Goal: Information Seeking & Learning: Learn about a topic

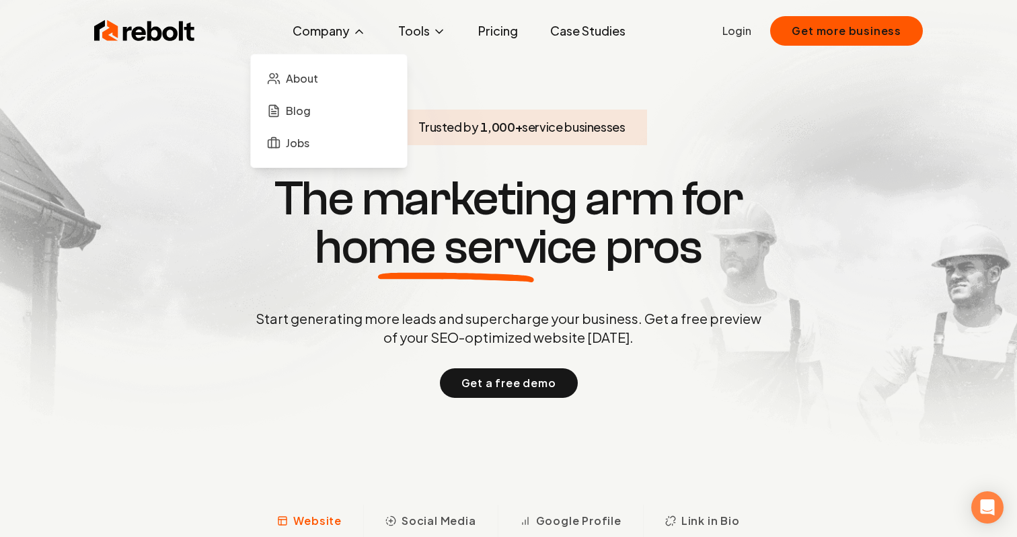
click at [330, 39] on button "Company" at bounding box center [329, 30] width 95 height 27
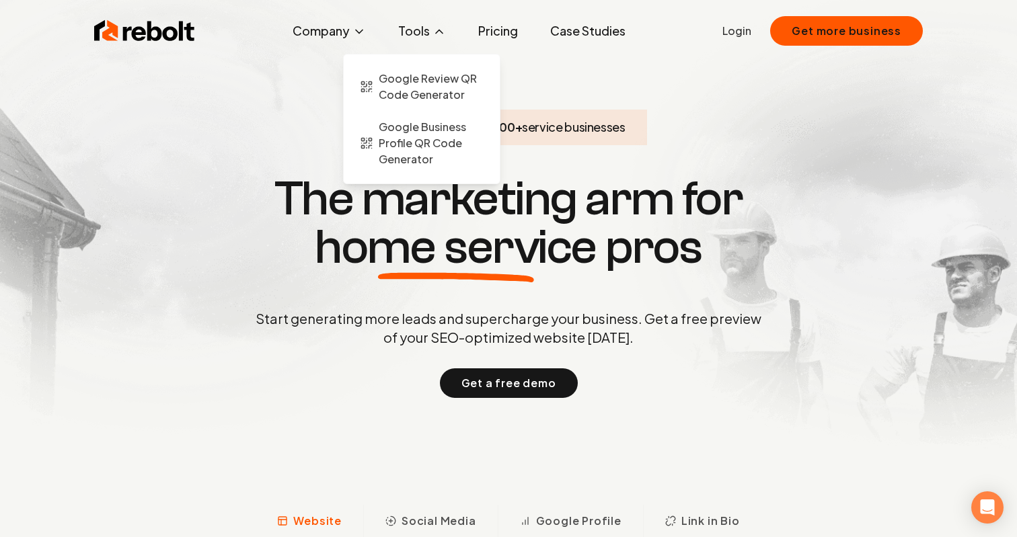
click at [436, 39] on button "Tools" at bounding box center [421, 30] width 69 height 27
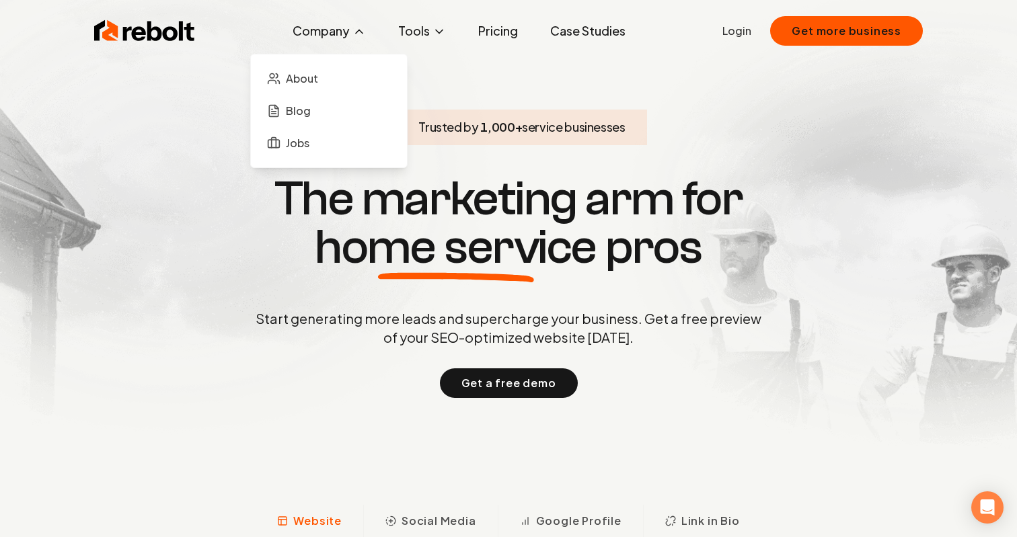
click at [309, 42] on button "Company" at bounding box center [329, 30] width 95 height 27
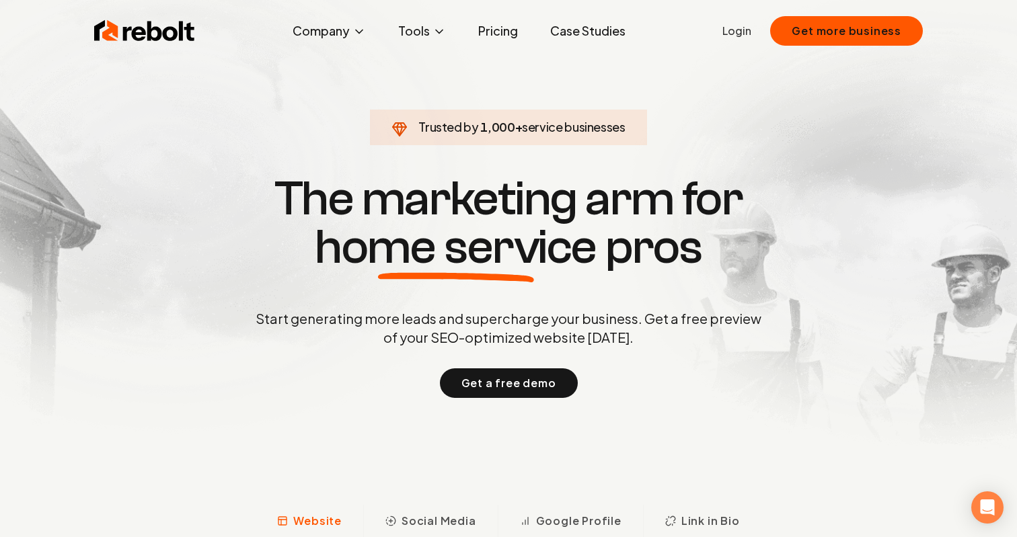
click at [502, 38] on link "Pricing" at bounding box center [497, 30] width 61 height 27
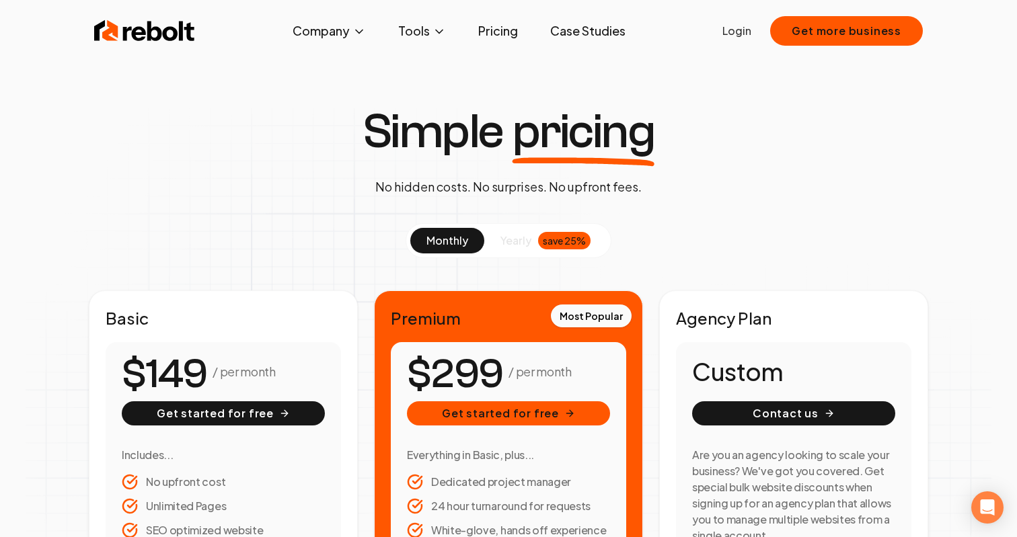
click at [512, 17] on link "Pricing" at bounding box center [497, 30] width 61 height 27
click at [496, 22] on link "Pricing" at bounding box center [497, 30] width 61 height 27
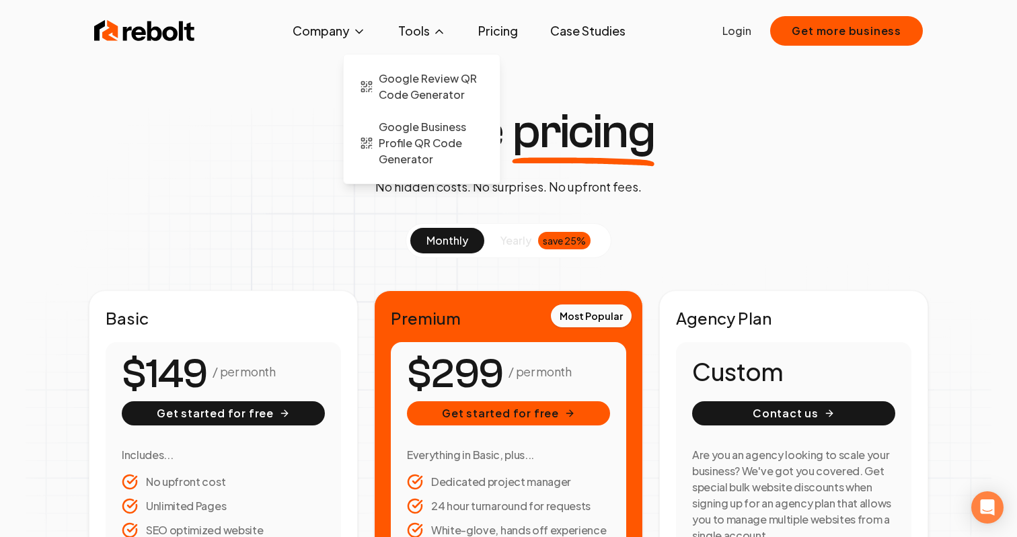
click at [429, 36] on button "Tools" at bounding box center [421, 30] width 69 height 27
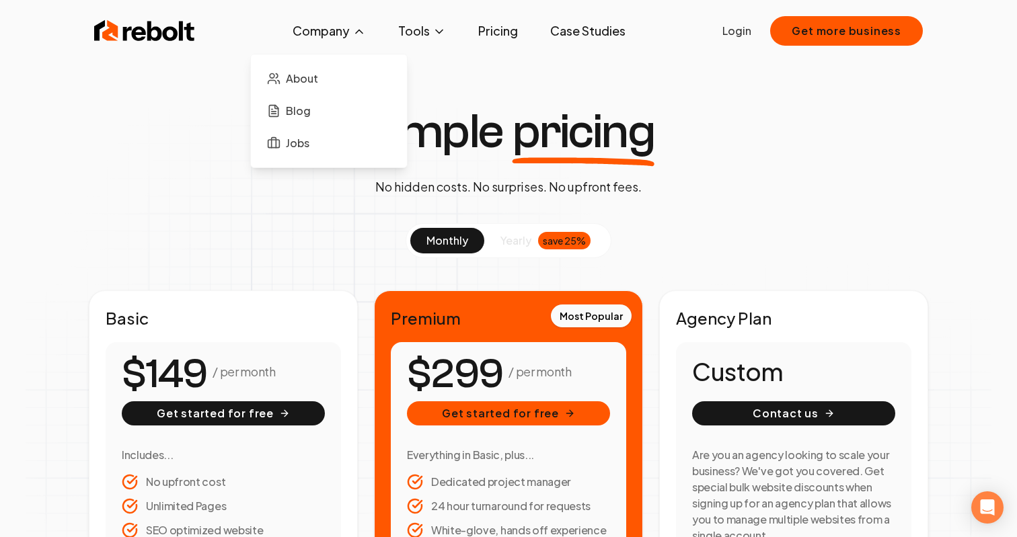
click at [340, 32] on button "Company" at bounding box center [329, 30] width 95 height 27
click at [320, 71] on link "About" at bounding box center [329, 78] width 135 height 27
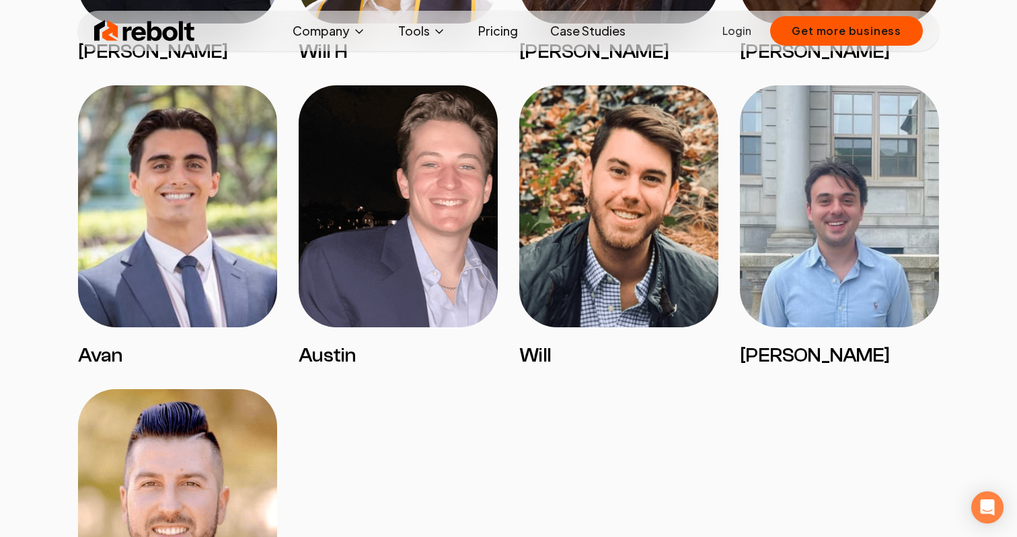
scroll to position [2612, 0]
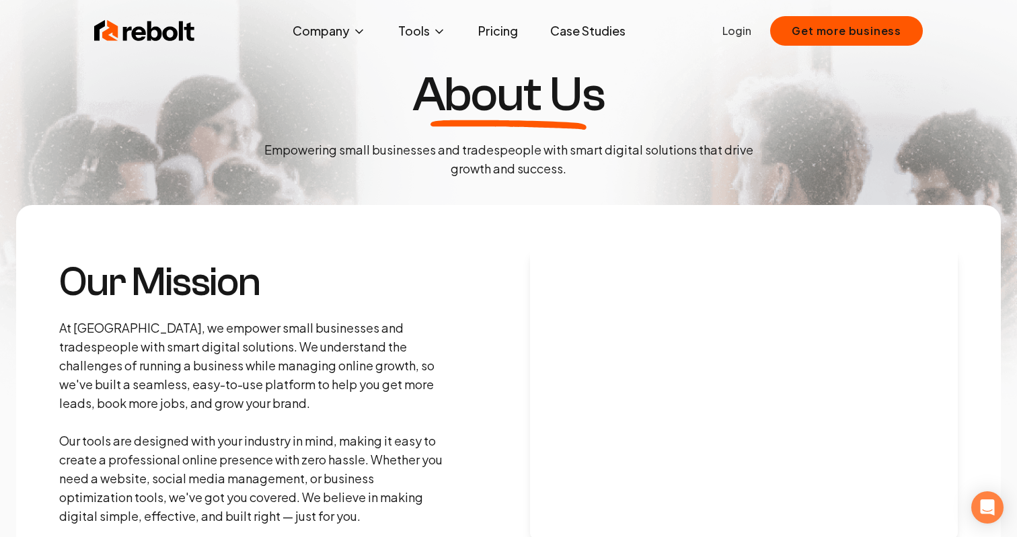
scroll to position [0, 0]
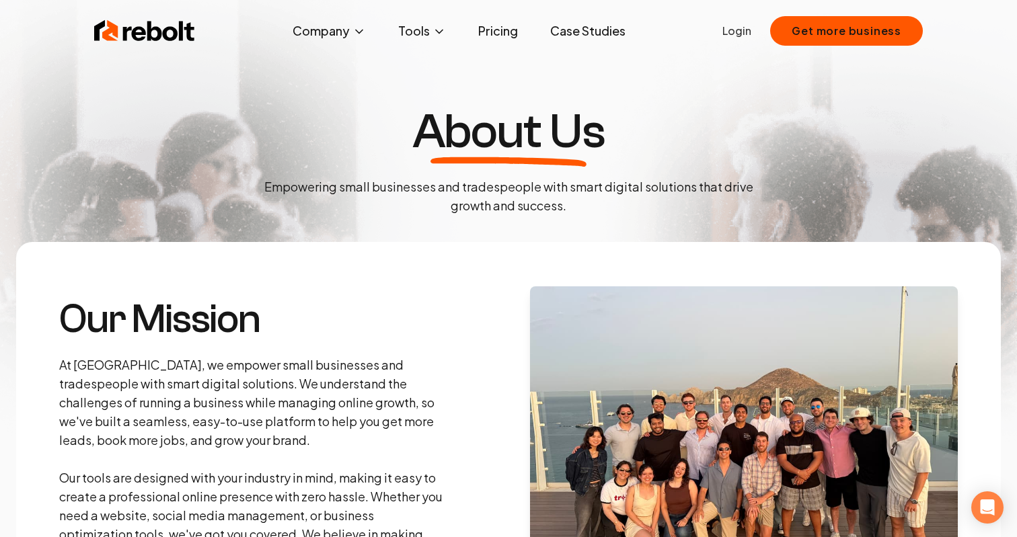
click at [466, 266] on section "Our Mission At Rebolt, we empower small businesses and tradespeople with smart …" at bounding box center [508, 430] width 985 height 377
click at [451, 276] on section "Our Mission At Rebolt, we empower small businesses and tradespeople with smart …" at bounding box center [508, 430] width 985 height 377
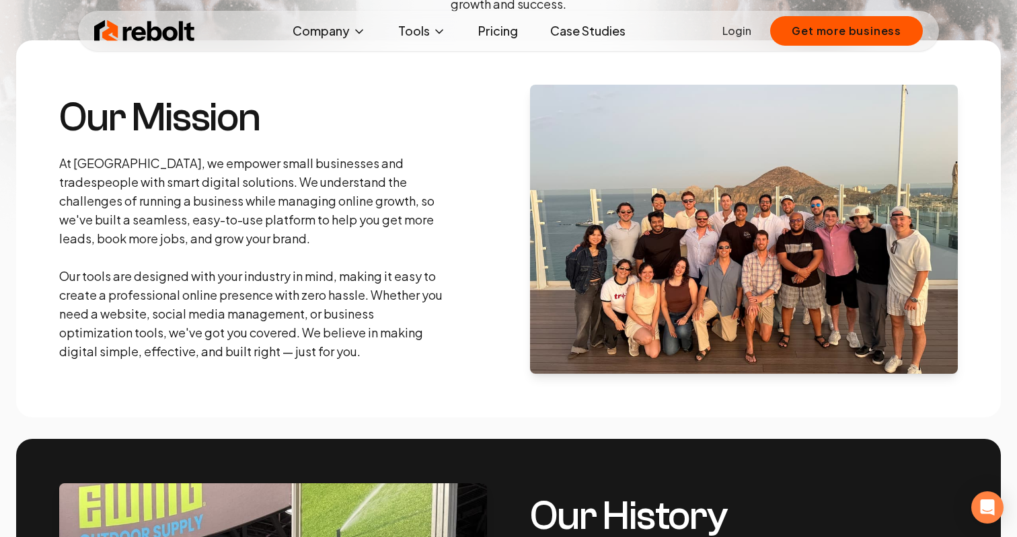
scroll to position [236, 0]
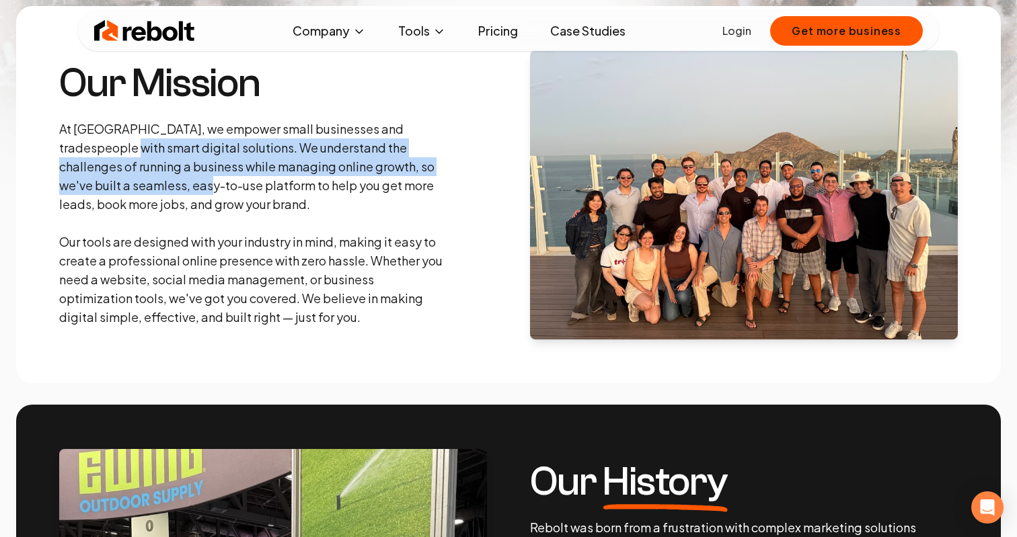
drag, startPoint x: 95, startPoint y: 141, endPoint x: 143, endPoint y: 195, distance: 72.9
click at [143, 194] on p "At [GEOGRAPHIC_DATA], we empower small businesses and tradespeople with smart d…" at bounding box center [252, 223] width 387 height 207
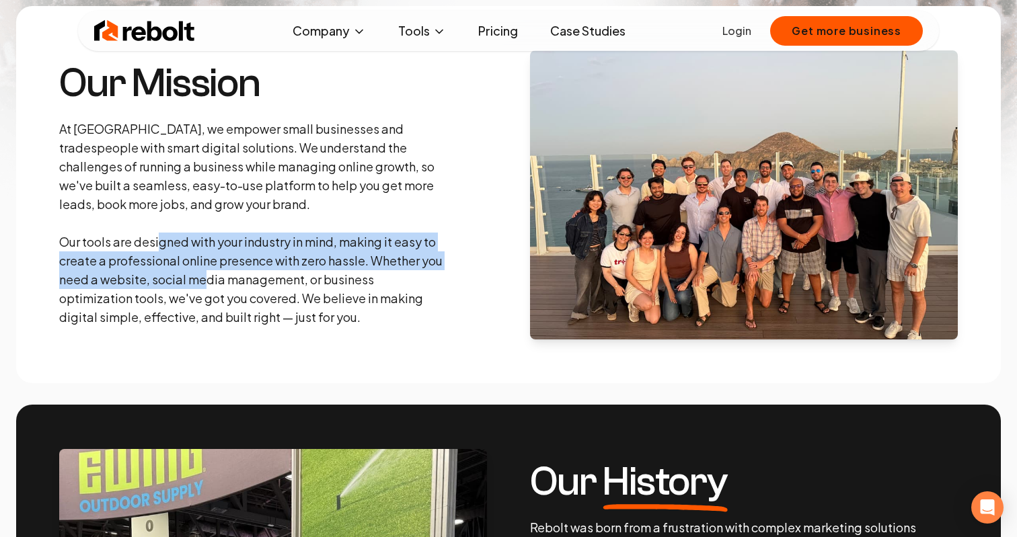
drag, startPoint x: 162, startPoint y: 250, endPoint x: 209, endPoint y: 278, distance: 54.9
click at [209, 278] on p "At [GEOGRAPHIC_DATA], we empower small businesses and tradespeople with smart d…" at bounding box center [252, 223] width 387 height 207
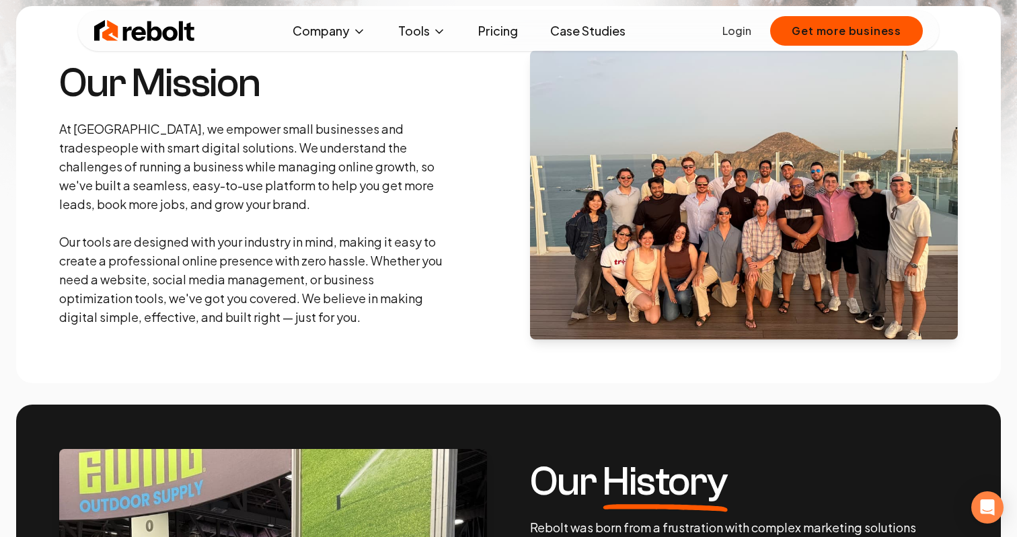
click at [219, 292] on p "At [GEOGRAPHIC_DATA], we empower small businesses and tradespeople with smart d…" at bounding box center [252, 223] width 387 height 207
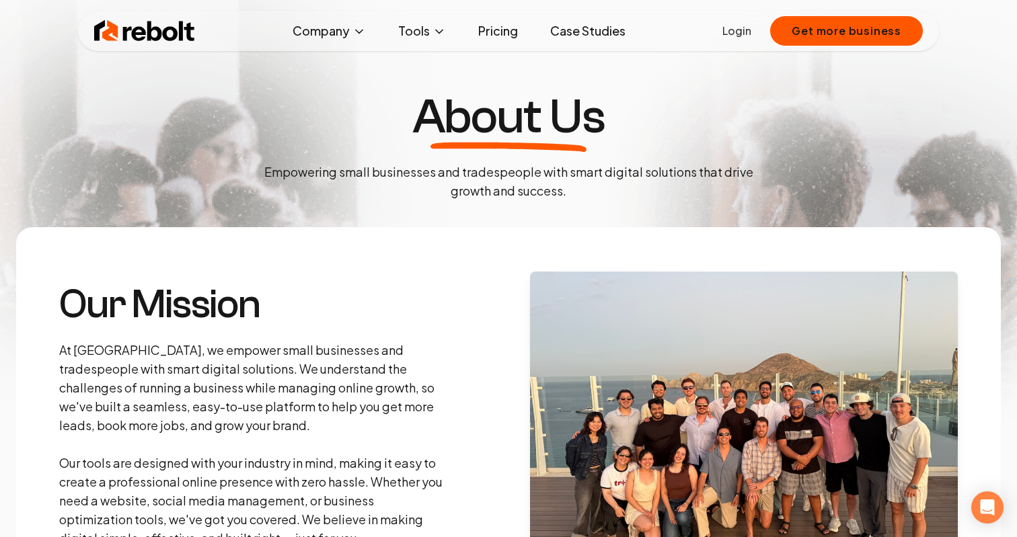
scroll to position [14, 0]
click at [301, 295] on h3 "Our Mission" at bounding box center [252, 305] width 387 height 40
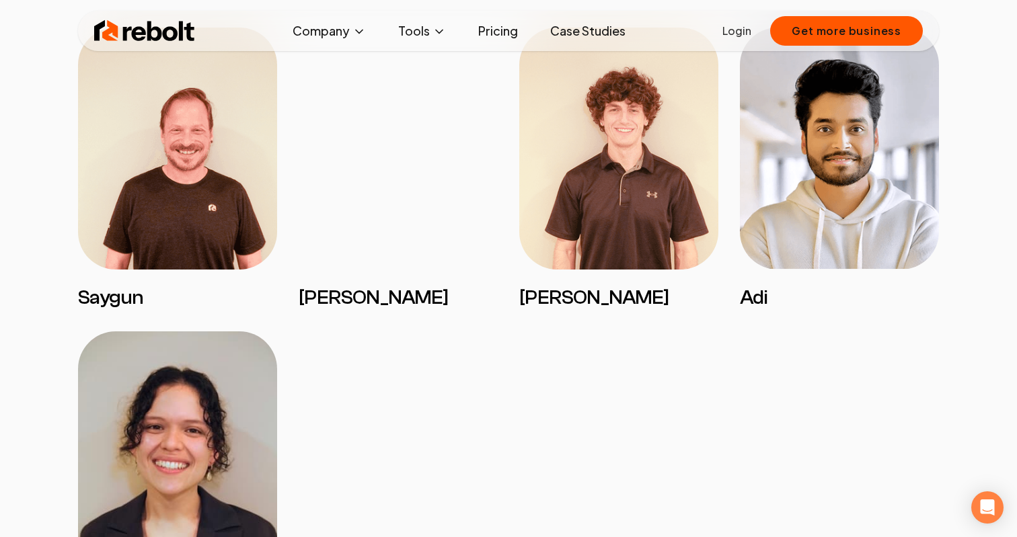
scroll to position [1126, 0]
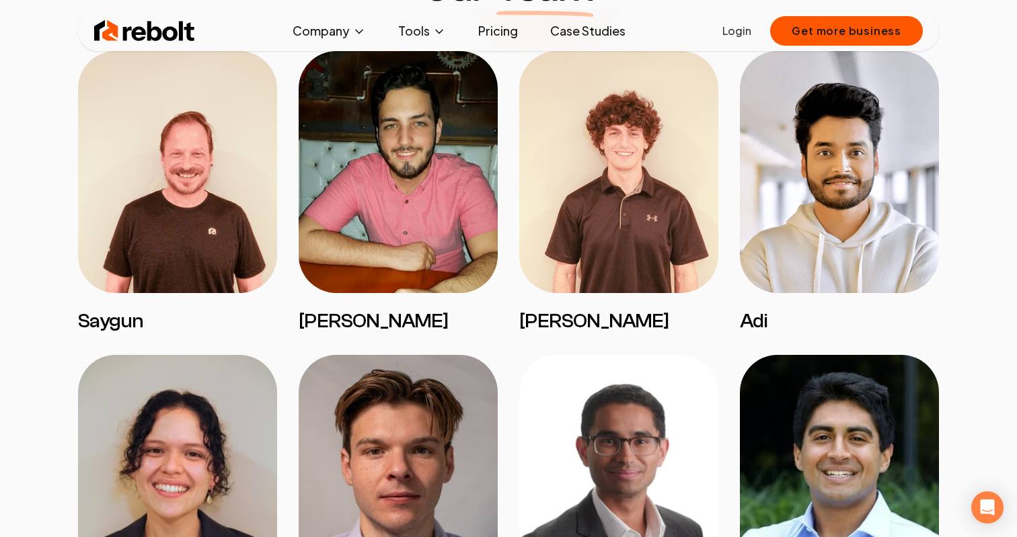
click at [422, 284] on img at bounding box center [398, 172] width 199 height 242
click at [414, 237] on img at bounding box center [398, 172] width 199 height 242
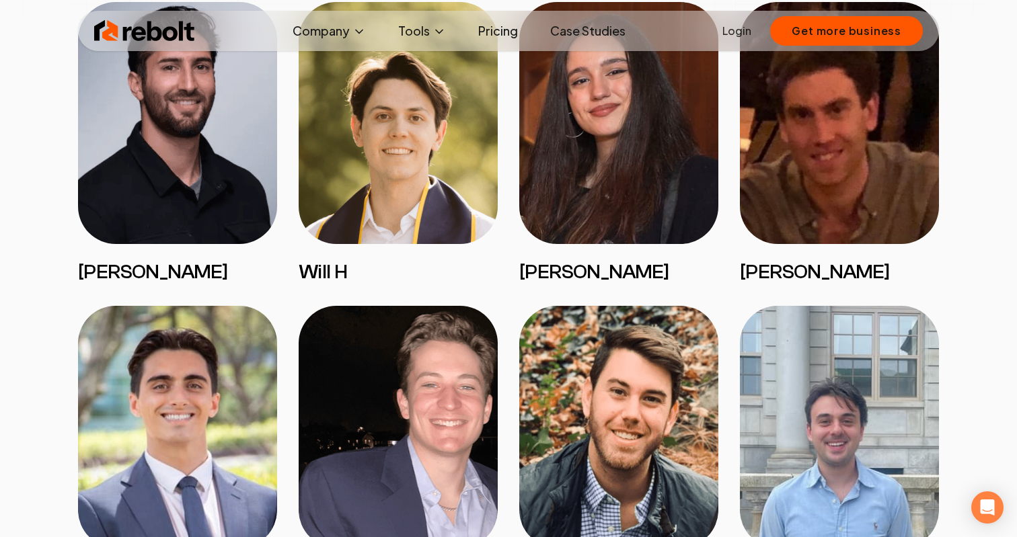
scroll to position [2275, 0]
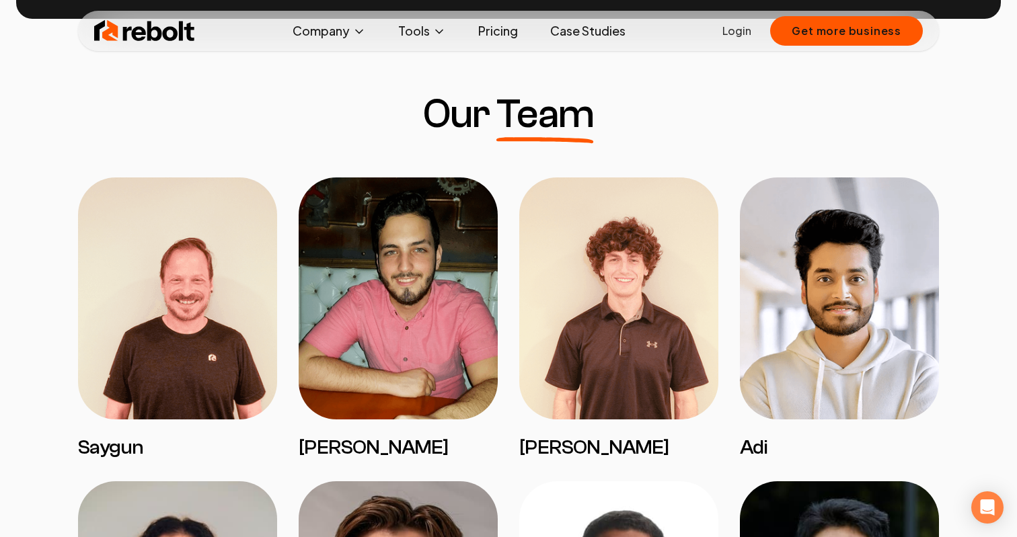
scroll to position [831, 0]
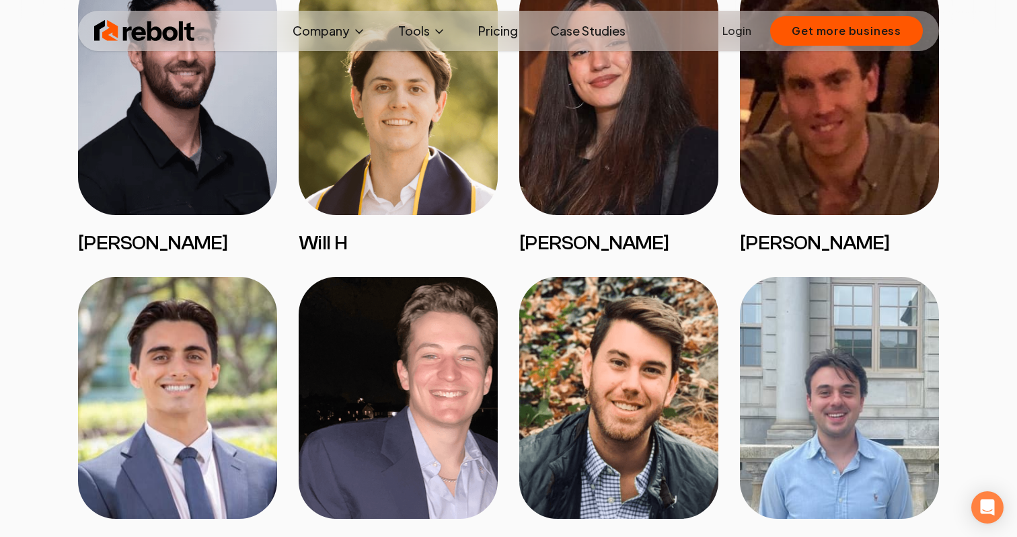
scroll to position [2609, 0]
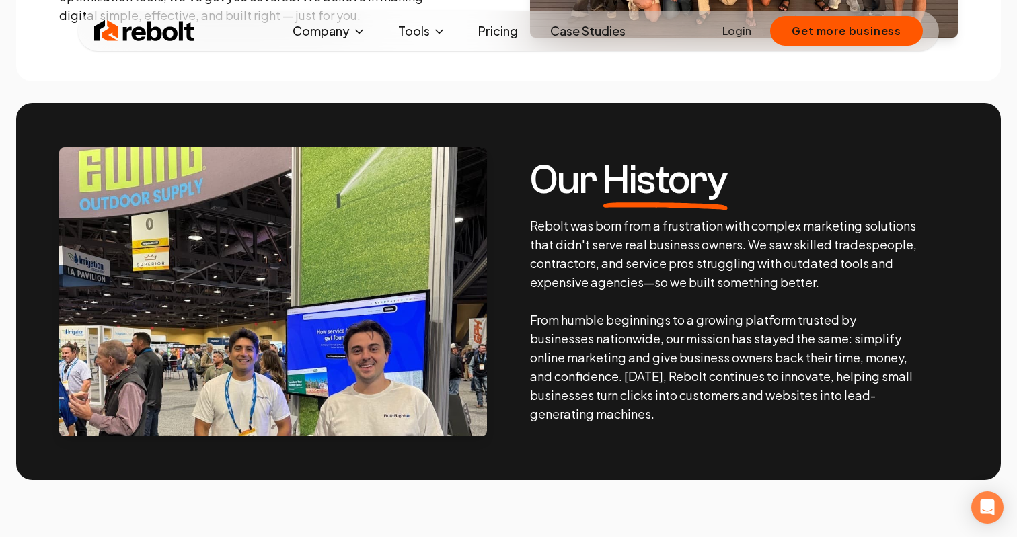
scroll to position [445, 0]
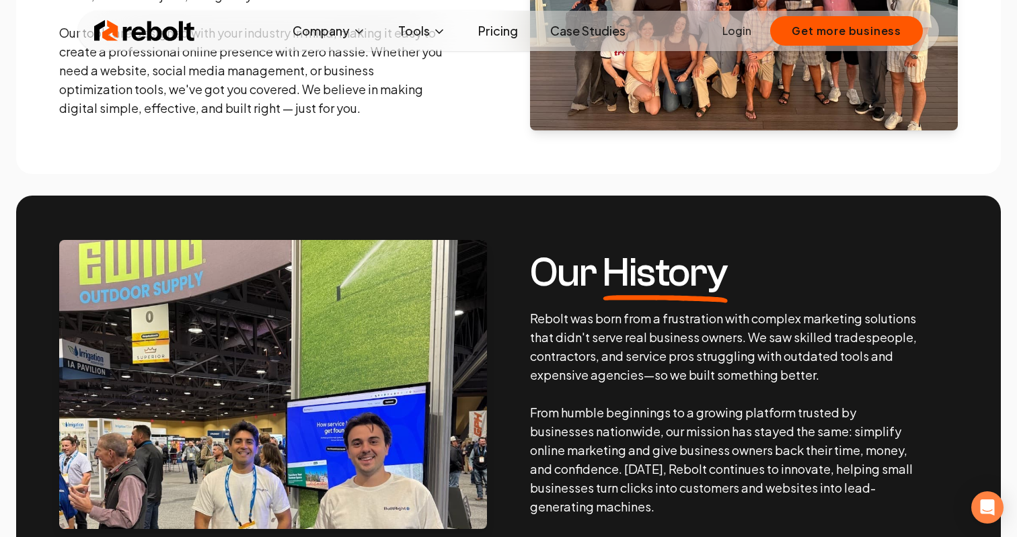
click at [606, 299] on icon at bounding box center [665, 298] width 124 height 7
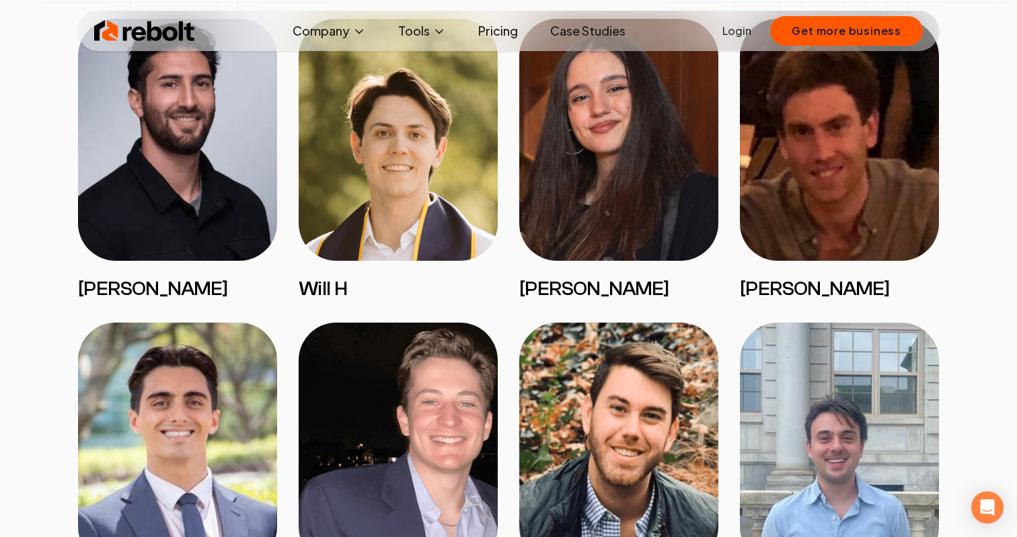
scroll to position [2042, 0]
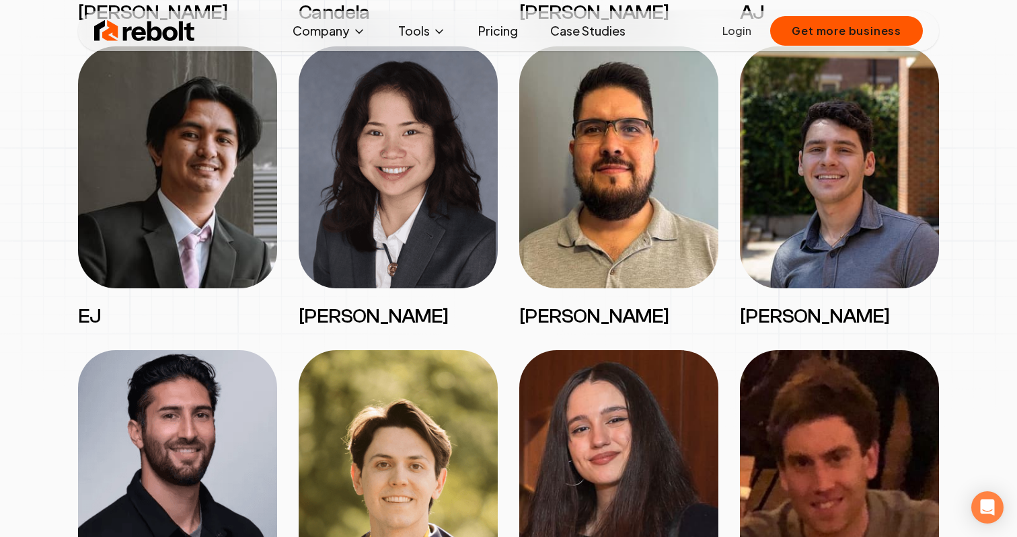
click at [740, 355] on div "[PERSON_NAME]" at bounding box center [839, 491] width 199 height 282
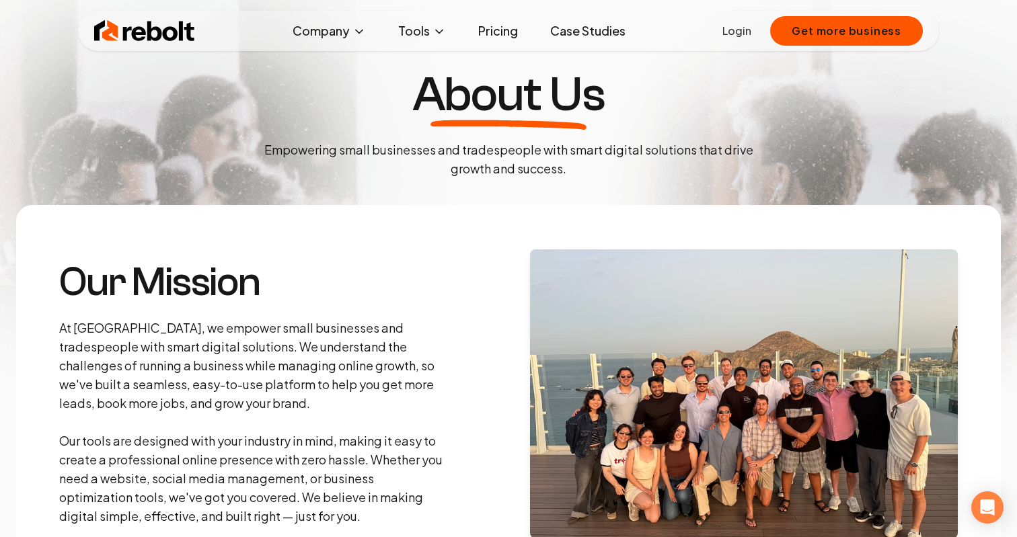
scroll to position [0, 0]
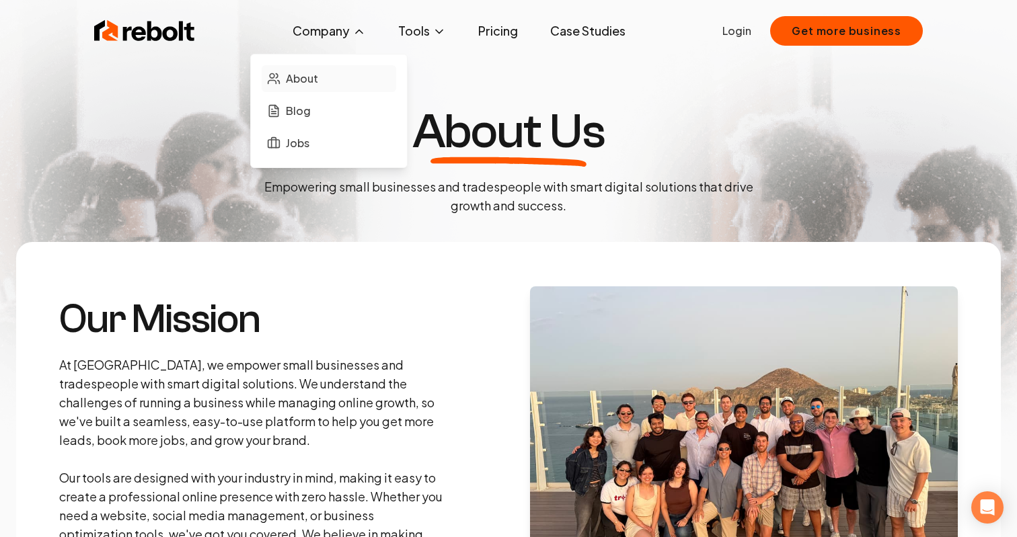
click at [326, 79] on link "About" at bounding box center [329, 78] width 135 height 27
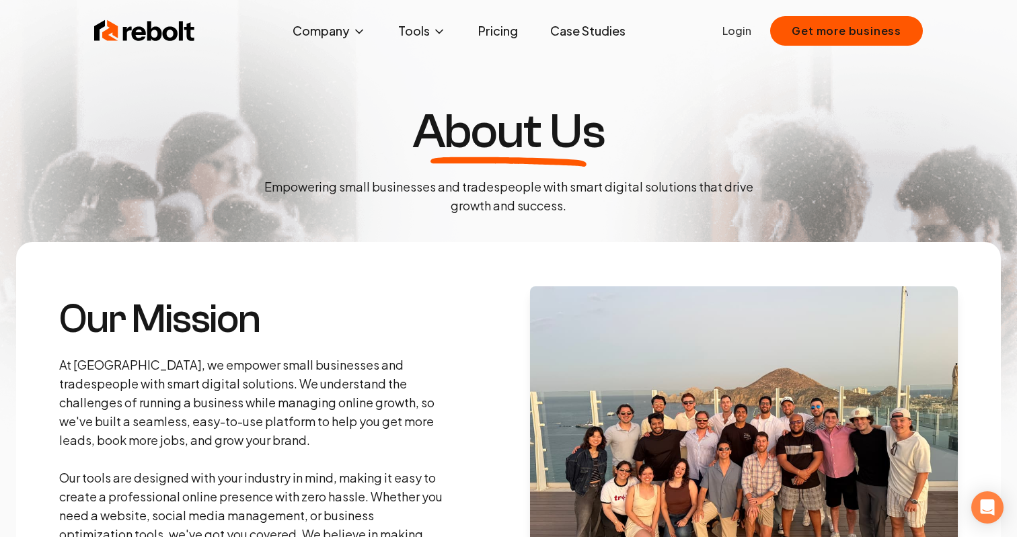
click at [311, 330] on h3 "Our Mission" at bounding box center [252, 319] width 387 height 40
click at [342, 303] on h3 "Our Mission" at bounding box center [252, 319] width 387 height 40
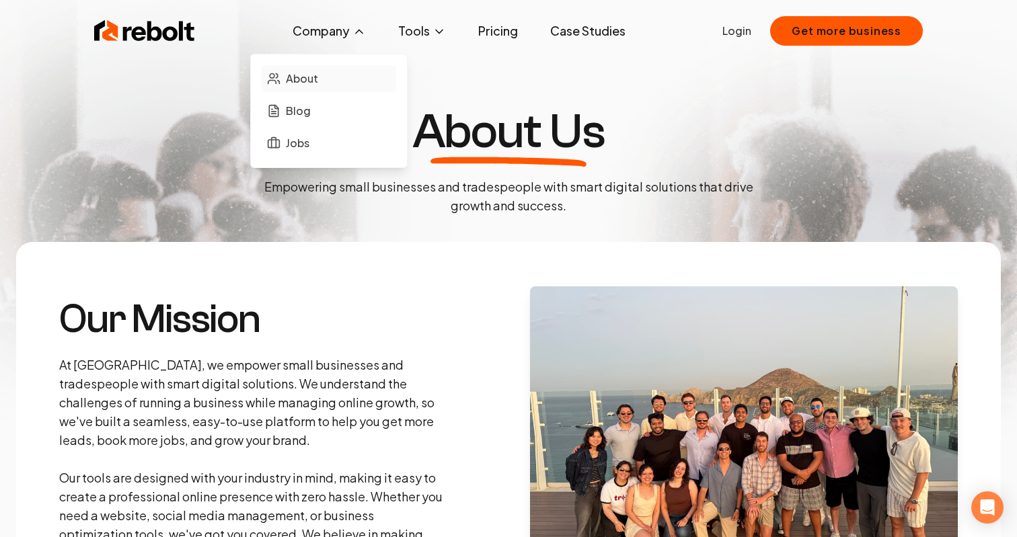
click at [306, 79] on span "About" at bounding box center [302, 79] width 32 height 16
click at [338, 26] on button "Company" at bounding box center [329, 30] width 95 height 27
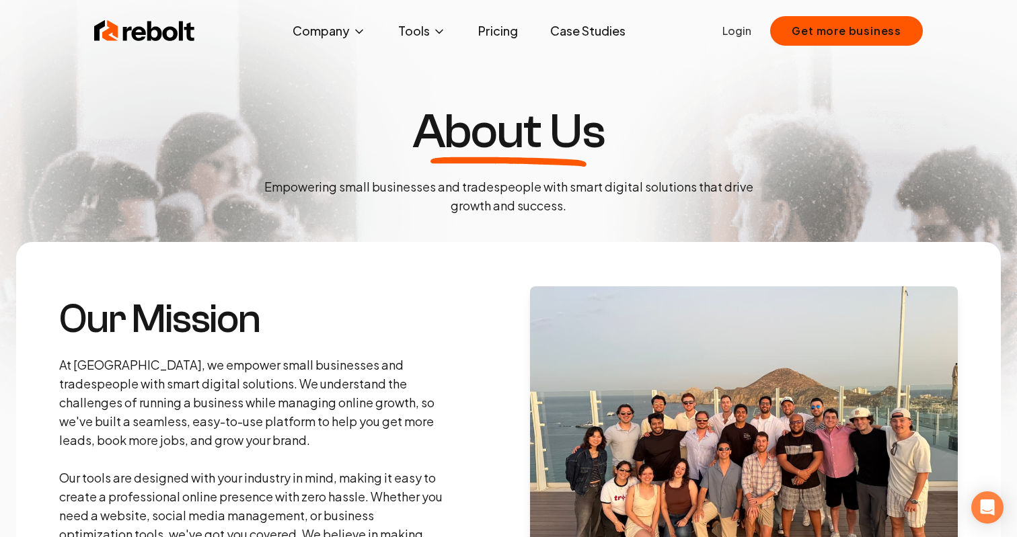
click at [313, 345] on div "Our Mission At Rebolt, we empower small businesses and tradespeople with smart …" at bounding box center [252, 431] width 387 height 264
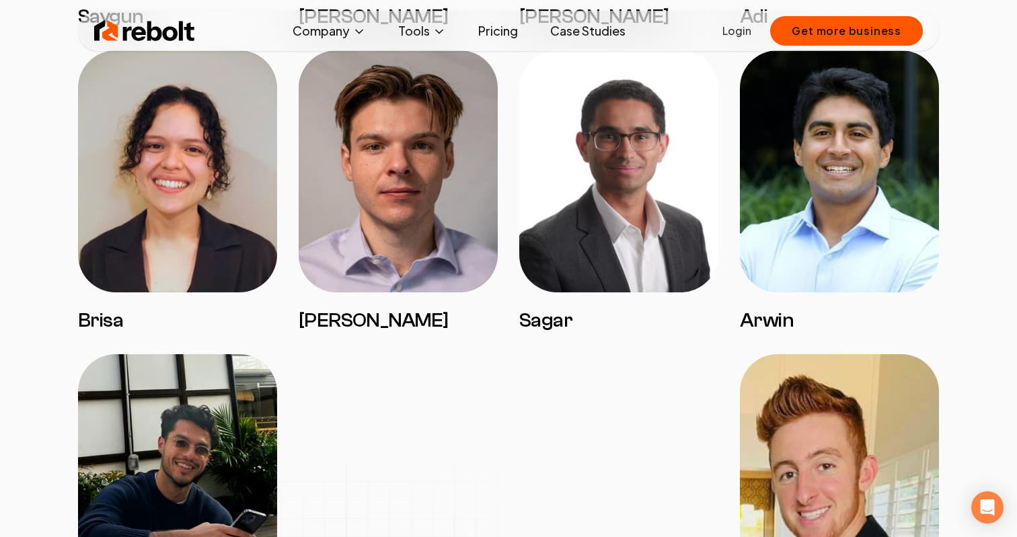
scroll to position [1445, 0]
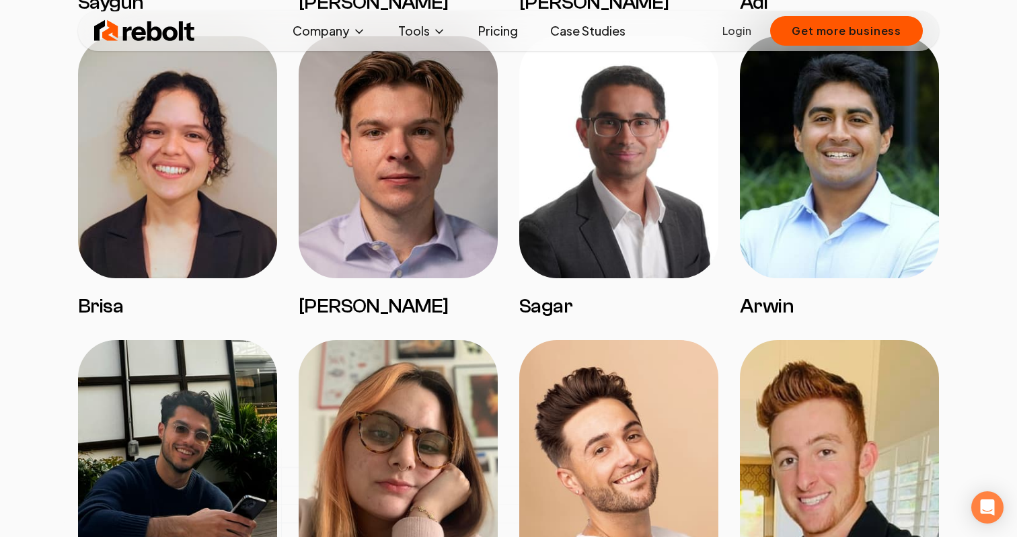
click at [759, 213] on img at bounding box center [839, 157] width 199 height 242
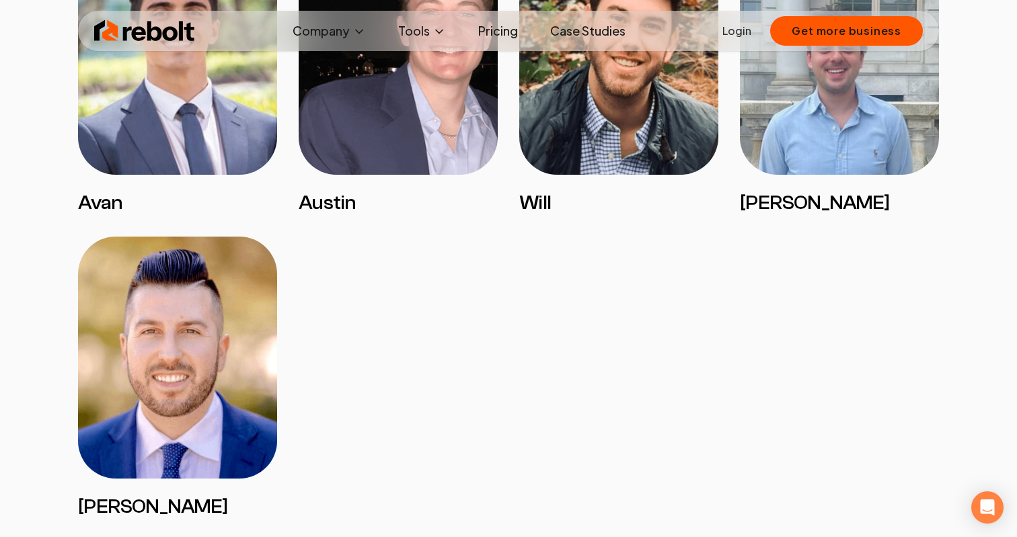
scroll to position [2794, 0]
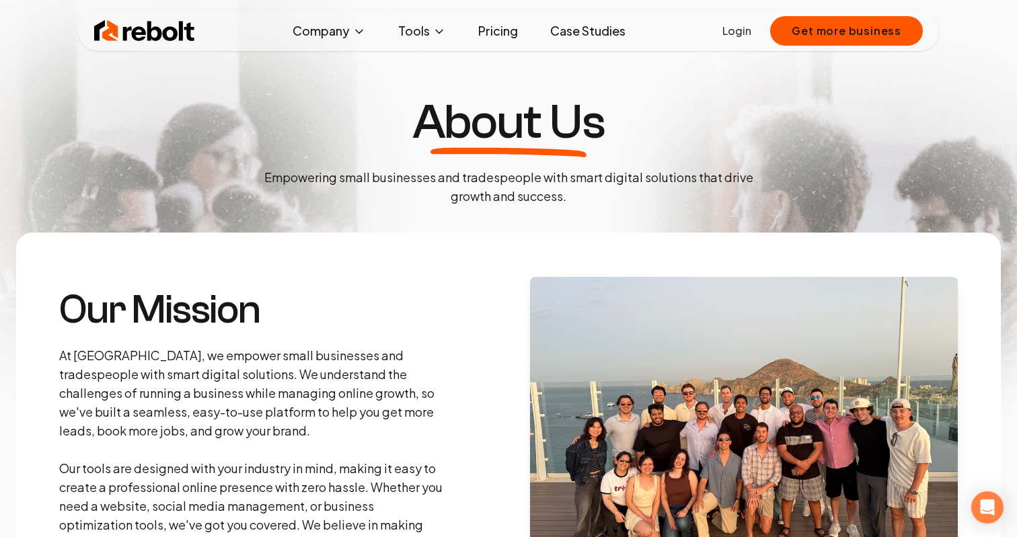
scroll to position [0, 0]
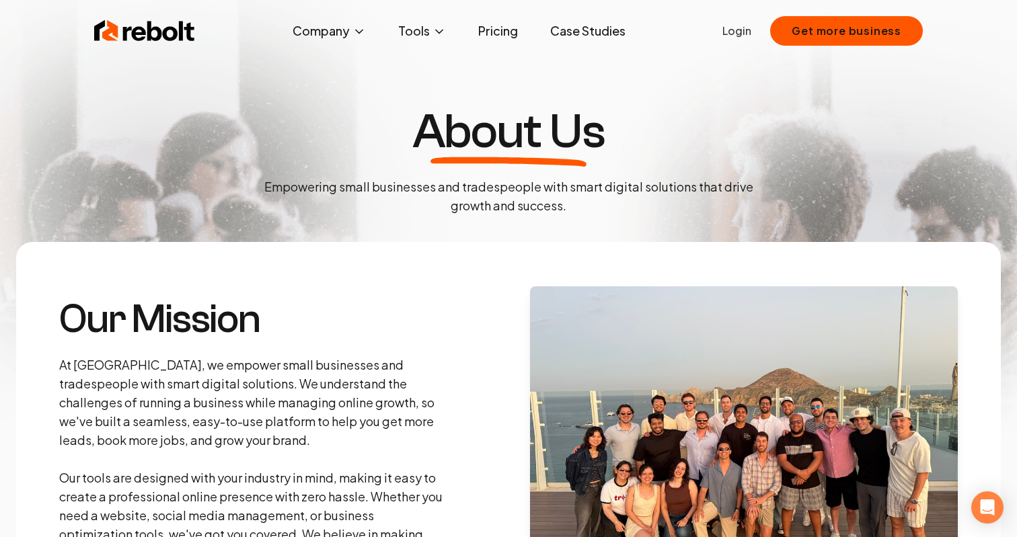
click at [282, 348] on div "Our Mission At Rebolt, we empower small businesses and tradespeople with smart …" at bounding box center [252, 431] width 387 height 264
drag, startPoint x: 139, startPoint y: 366, endPoint x: 287, endPoint y: 369, distance: 148.7
click at [287, 369] on p "At [GEOGRAPHIC_DATA], we empower small businesses and tradespeople with smart d…" at bounding box center [252, 459] width 387 height 207
click at [288, 377] on p "At [GEOGRAPHIC_DATA], we empower small businesses and tradespeople with smart d…" at bounding box center [252, 459] width 387 height 207
